Goal: Information Seeking & Learning: Find specific page/section

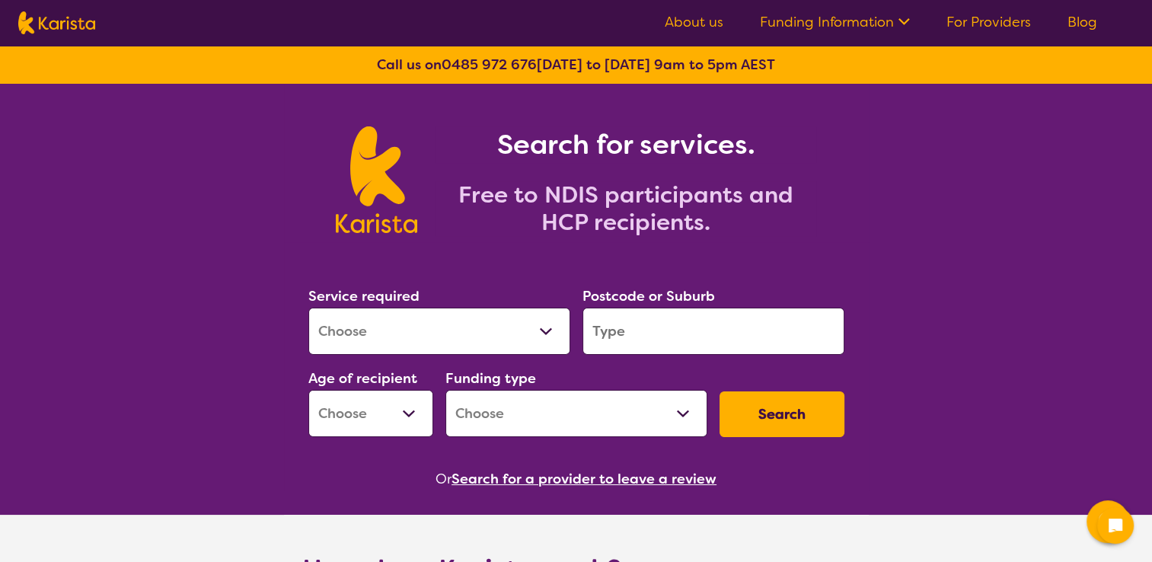
click at [458, 330] on select "Allied Health Assistant Assessment ([MEDICAL_DATA] or [MEDICAL_DATA]) Behaviour…" at bounding box center [439, 331] width 262 height 47
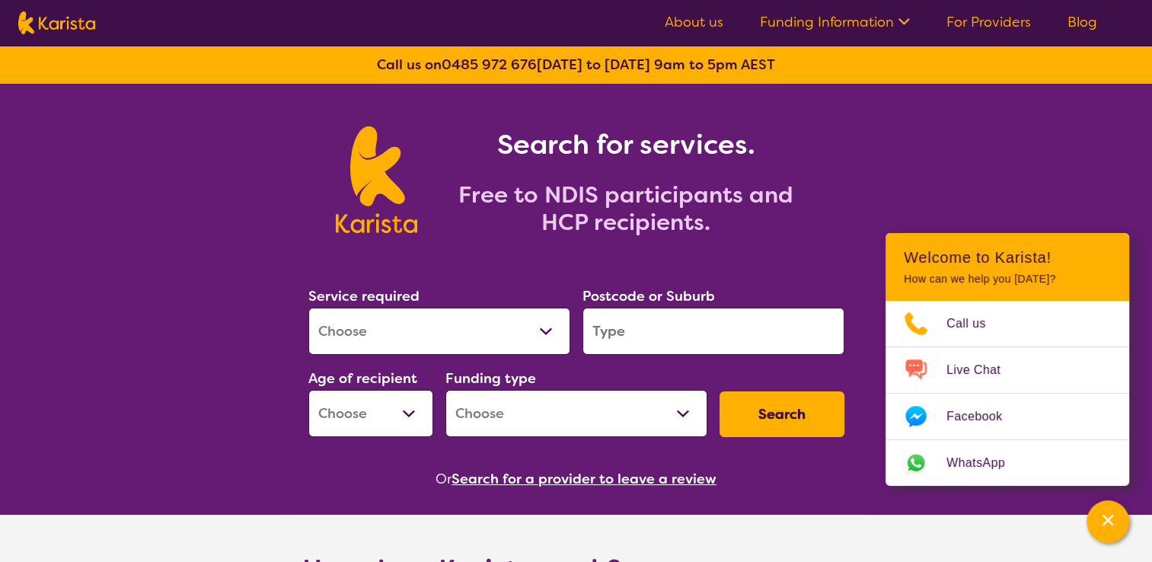
select select "[MEDICAL_DATA]"
click at [308, 308] on select "Allied Health Assistant Assessment ([MEDICAL_DATA] or [MEDICAL_DATA]) Behaviour…" at bounding box center [439, 331] width 262 height 47
click at [640, 342] on input "search" at bounding box center [713, 331] width 262 height 47
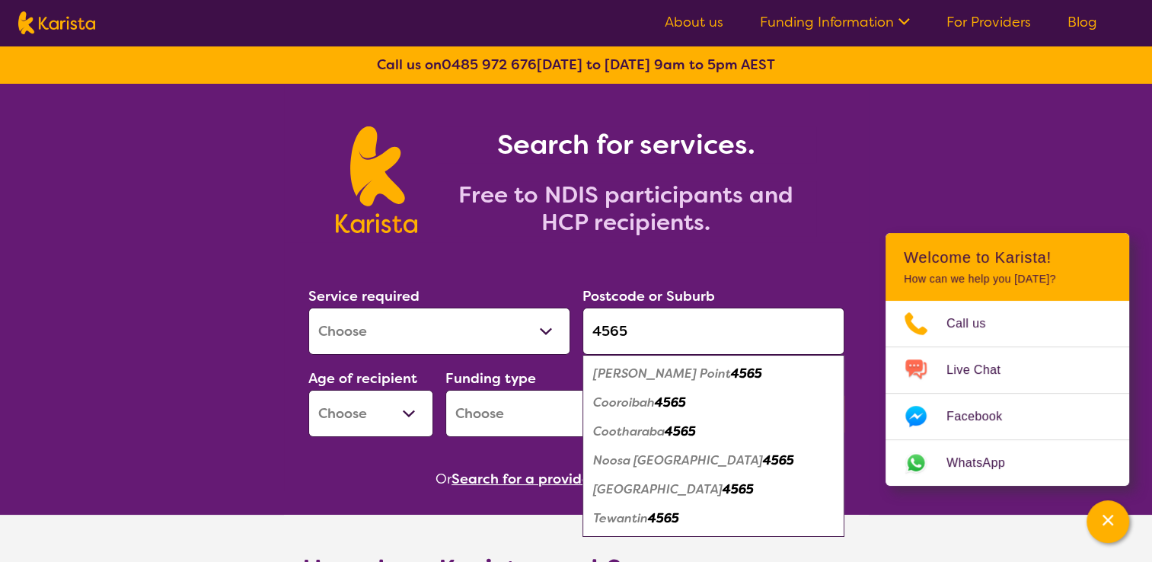
type input "4565"
click at [649, 437] on em "Cootharaba" at bounding box center [629, 431] width 72 height 16
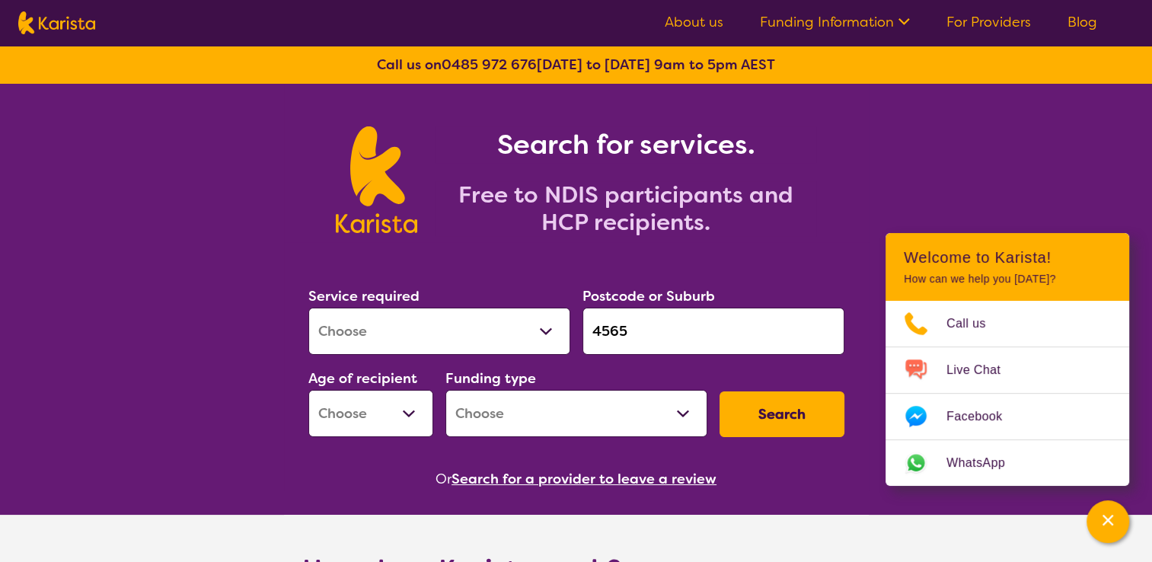
click at [411, 400] on select "Early Childhood - 0 to 9 Child - 10 to 11 Adolescent - 12 to 17 Adult - 18 to 6…" at bounding box center [370, 413] width 125 height 47
select select "AD"
click at [308, 390] on select "Early Childhood - 0 to 9 Child - 10 to 11 Adolescent - 12 to 17 Adult - 18 to 6…" at bounding box center [370, 413] width 125 height 47
click at [544, 411] on select "Home Care Package (HCP) National Disability Insurance Scheme (NDIS) I don't know" at bounding box center [576, 413] width 262 height 47
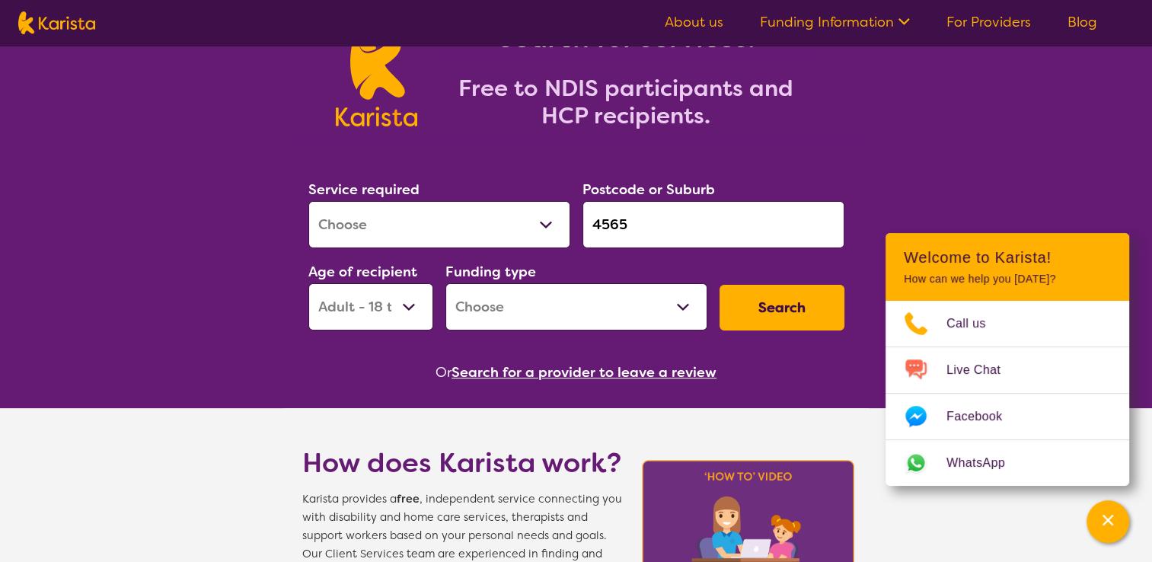
scroll to position [152, 0]
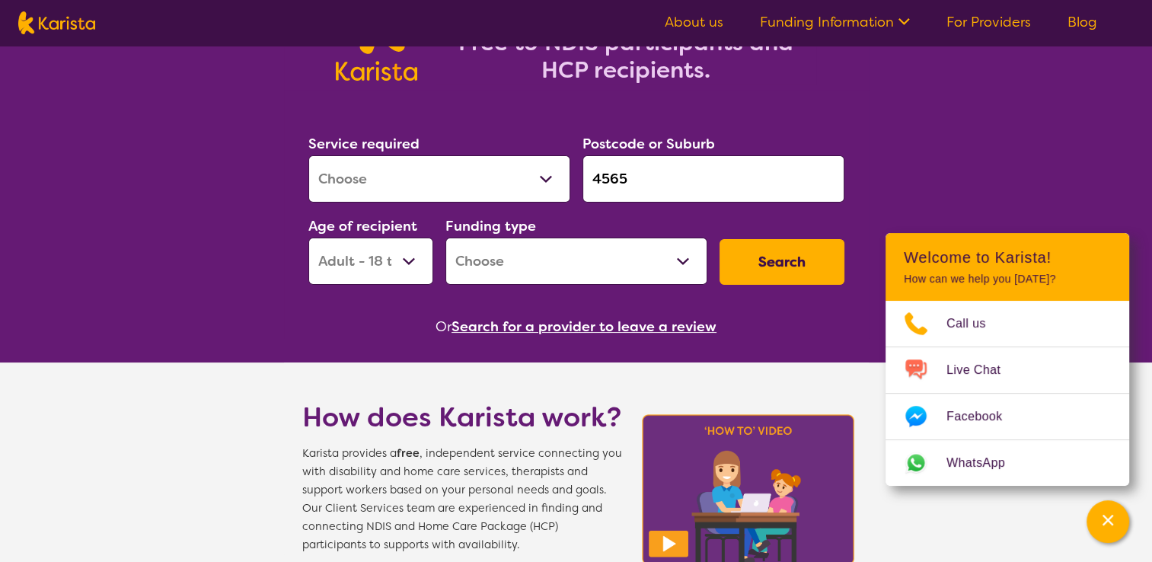
click at [681, 263] on select "Home Care Package (HCP) National Disability Insurance Scheme (NDIS) I don't know" at bounding box center [576, 261] width 262 height 47
select select "NDIS"
click at [445, 238] on select "Home Care Package (HCP) National Disability Insurance Scheme (NDIS) I don't know" at bounding box center [576, 261] width 262 height 47
click at [760, 263] on button "Search" at bounding box center [781, 262] width 125 height 46
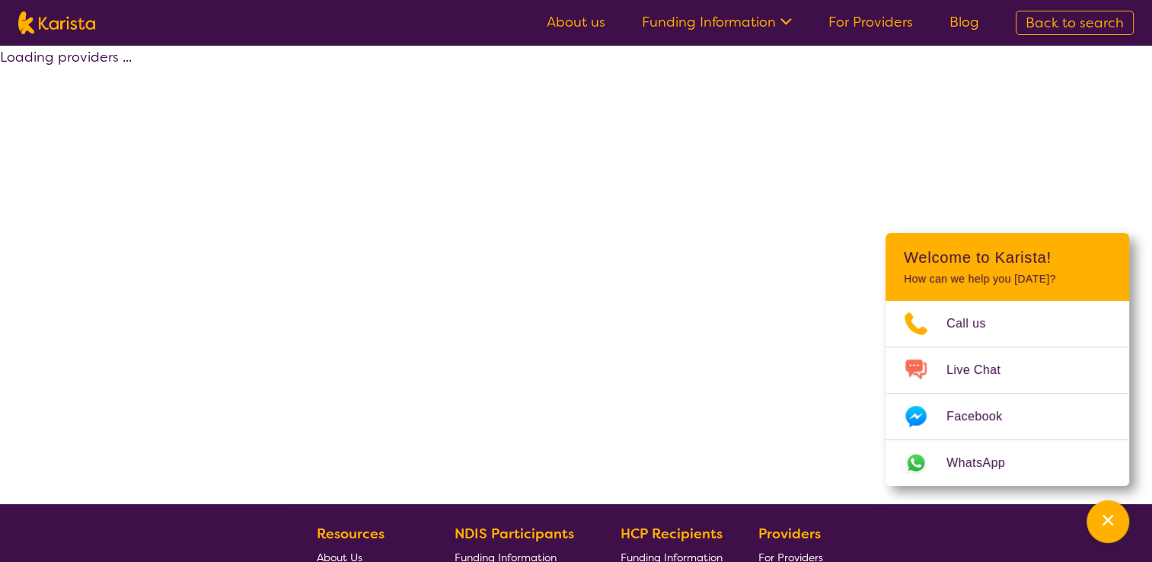
select select "by_score"
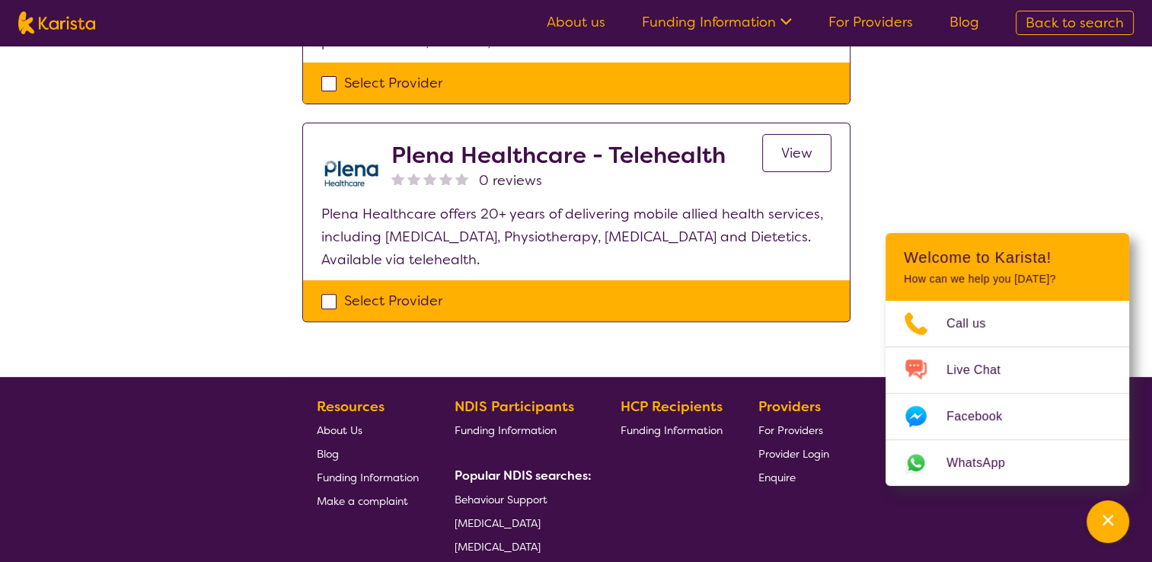
scroll to position [533, 0]
